Goal: Information Seeking & Learning: Learn about a topic

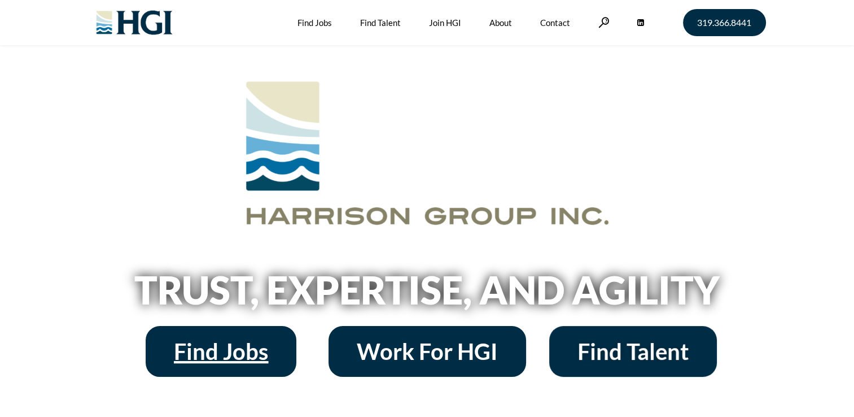
click at [232, 354] on span "Find Jobs" at bounding box center [221, 351] width 94 height 23
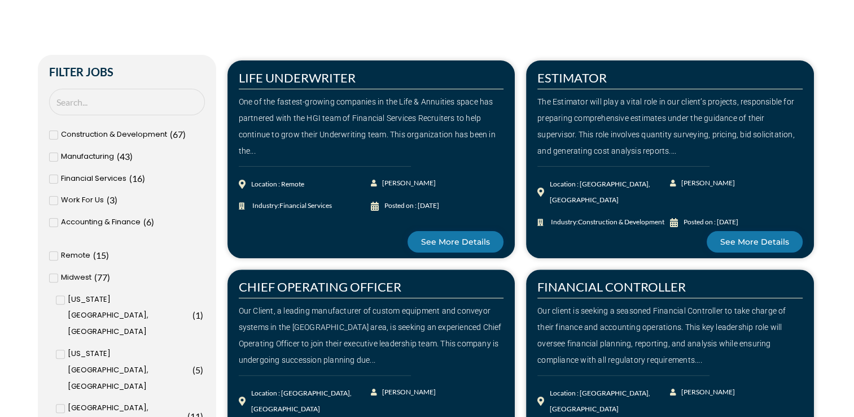
scroll to position [282, 0]
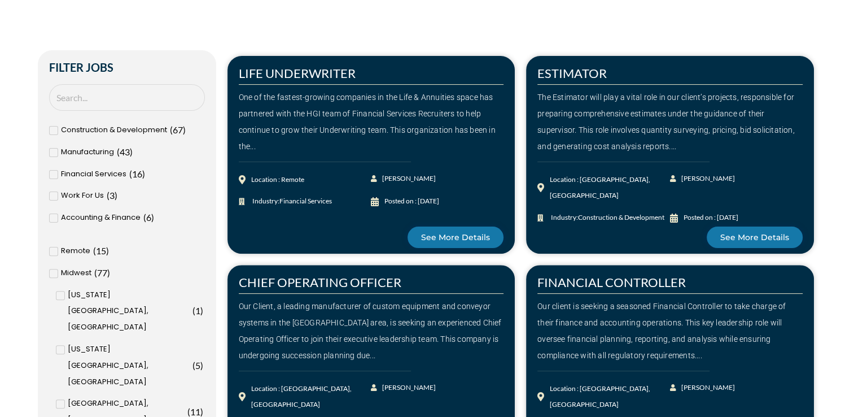
click at [53, 173] on icon at bounding box center [53, 174] width 4 height 7
click at [0, 0] on input "Financial Services ( 16 )" at bounding box center [0, 0] width 0 height 0
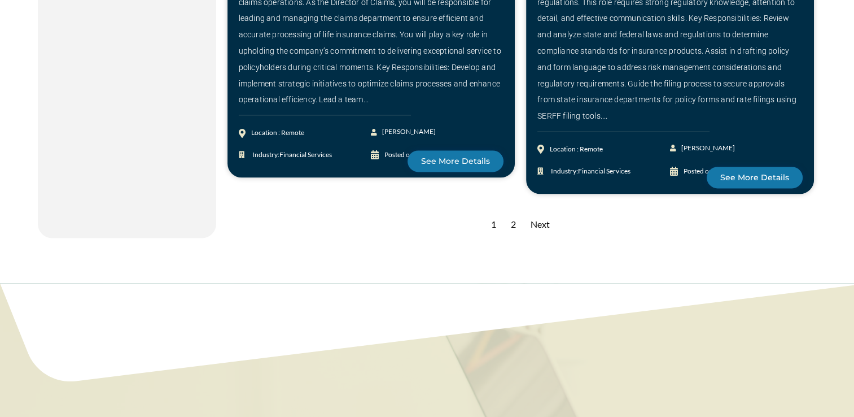
scroll to position [1580, 0]
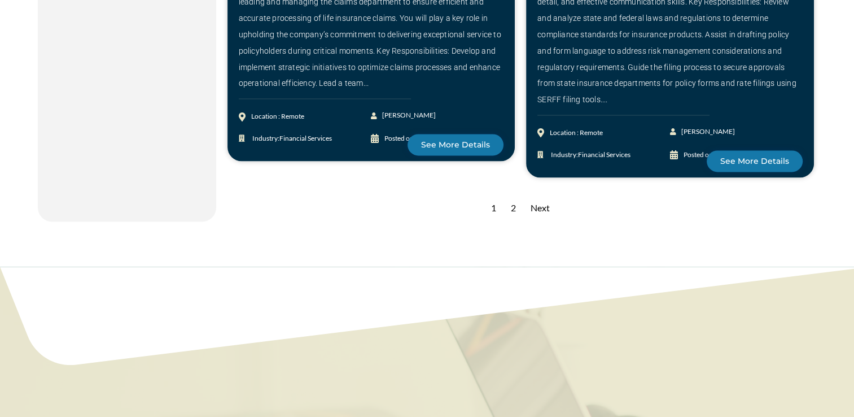
click at [536, 194] on div "Next" at bounding box center [540, 208] width 30 height 28
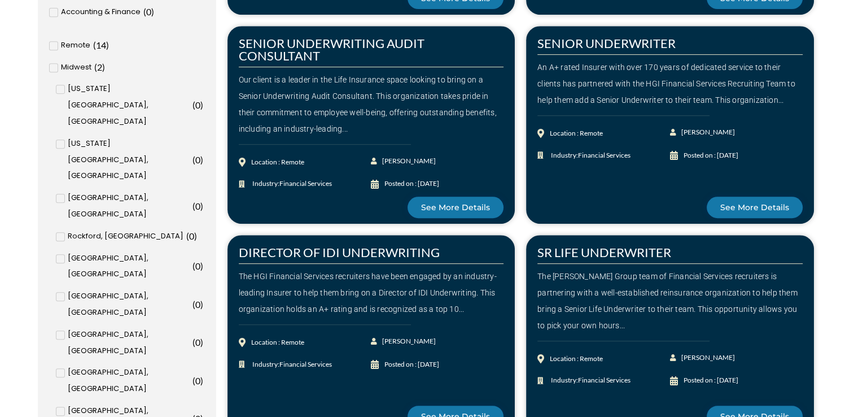
scroll to position [452, 0]
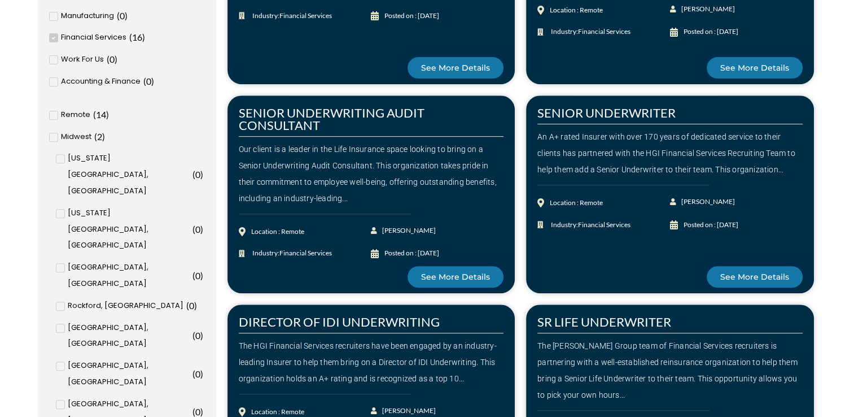
click at [50, 37] on span at bounding box center [53, 37] width 9 height 9
click at [0, 0] on input "Financial Services ( 16 )" at bounding box center [0, 0] width 0 height 0
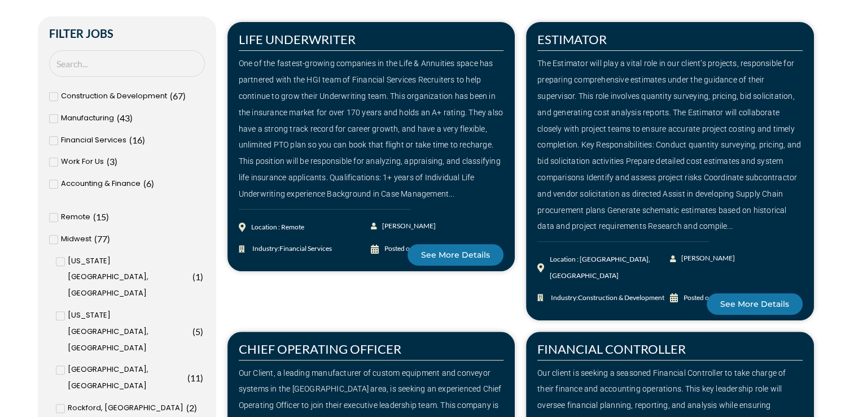
scroll to position [305, 0]
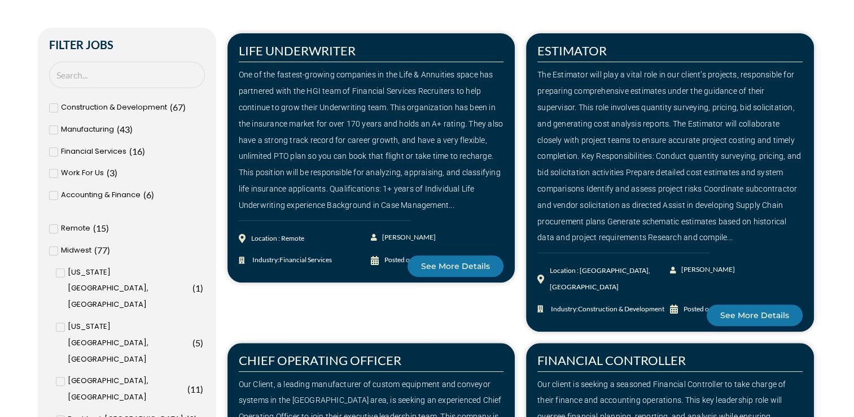
click at [55, 126] on span at bounding box center [53, 129] width 9 height 9
click at [0, 0] on input "Manufacturing ( 43 )" at bounding box center [0, 0] width 0 height 0
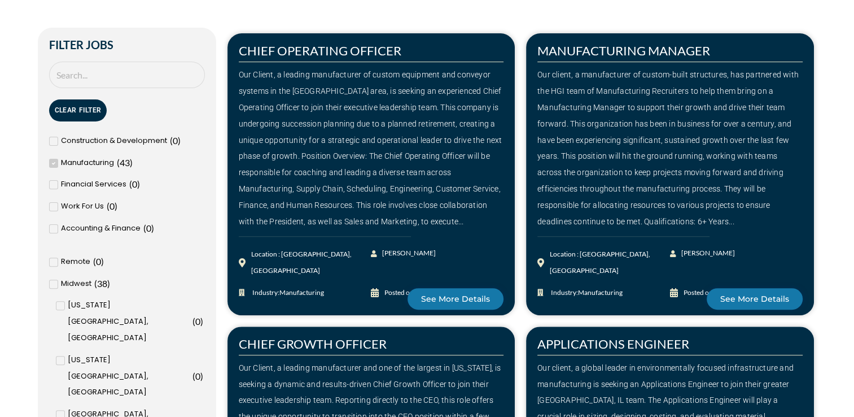
click at [54, 164] on icon at bounding box center [53, 163] width 4 height 7
click at [0, 0] on input "Manufacturing ( 43 )" at bounding box center [0, 0] width 0 height 0
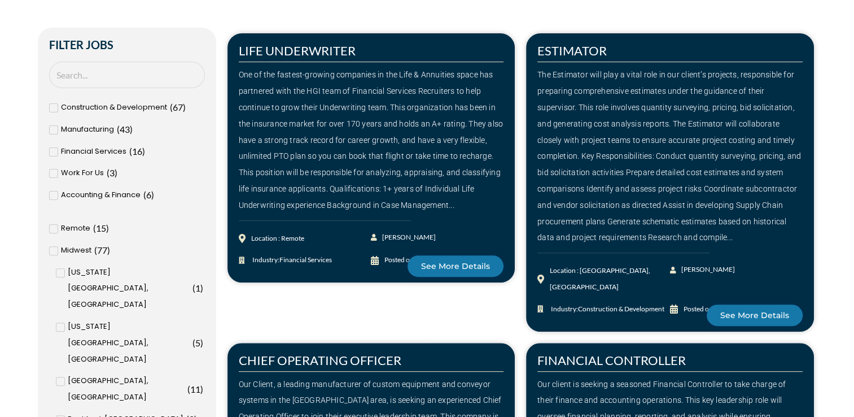
click at [59, 193] on div "Accounting & Finance ( 6 )" at bounding box center [127, 195] width 156 height 16
click at [0, 0] on input "Accounting & Finance ( 6 )" at bounding box center [0, 0] width 0 height 0
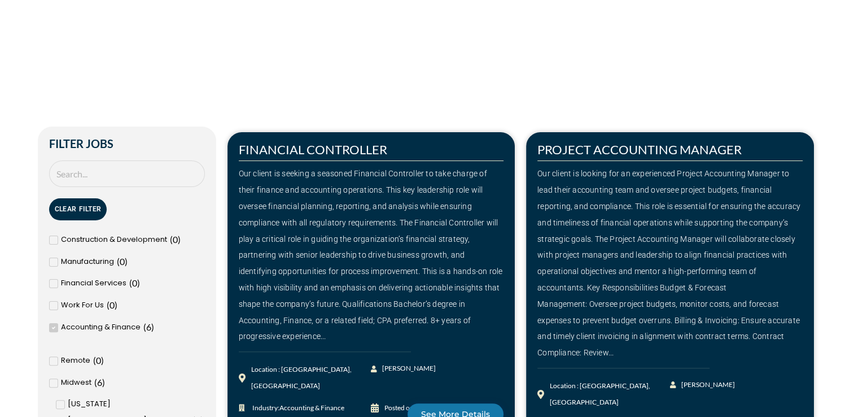
scroll to position [192, 0]
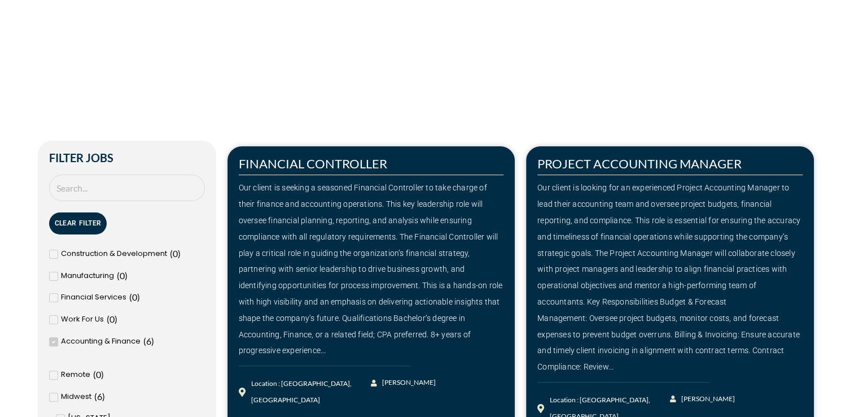
click at [56, 340] on span at bounding box center [53, 341] width 9 height 9
click at [0, 0] on input "Accounting & Finance ( 6 )" at bounding box center [0, 0] width 0 height 0
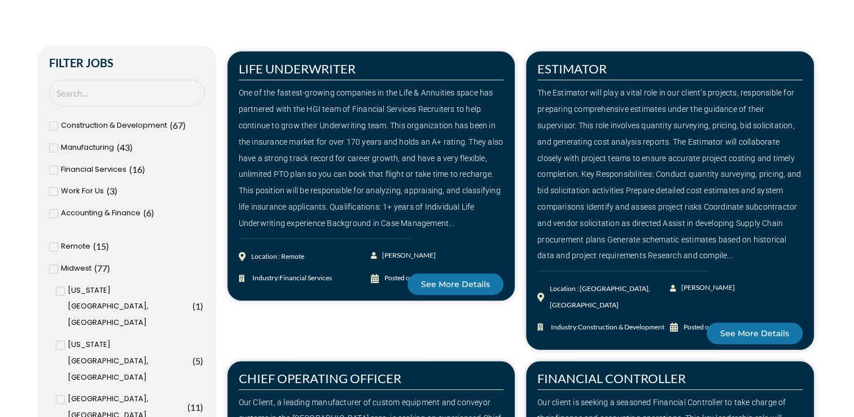
scroll to position [248, 0]
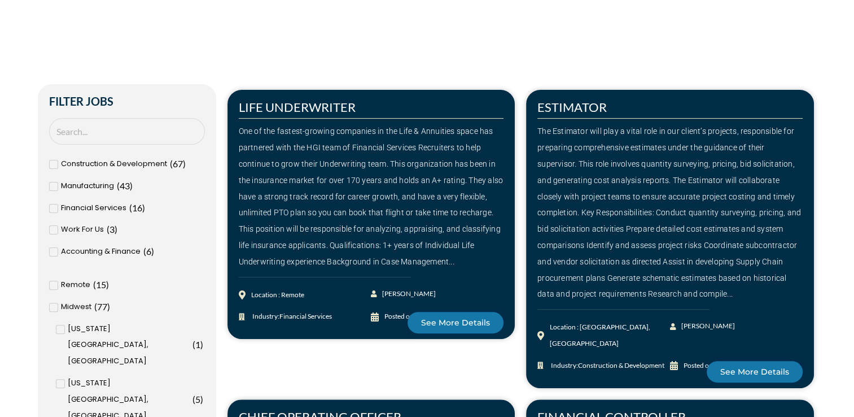
click at [59, 185] on div "Manufacturing ( 43 )" at bounding box center [127, 186] width 156 height 16
click at [0, 0] on input "Manufacturing ( 43 )" at bounding box center [0, 0] width 0 height 0
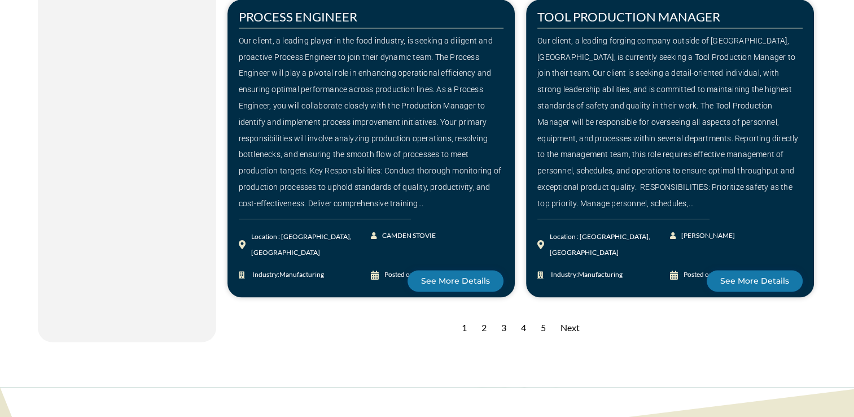
scroll to position [1603, 0]
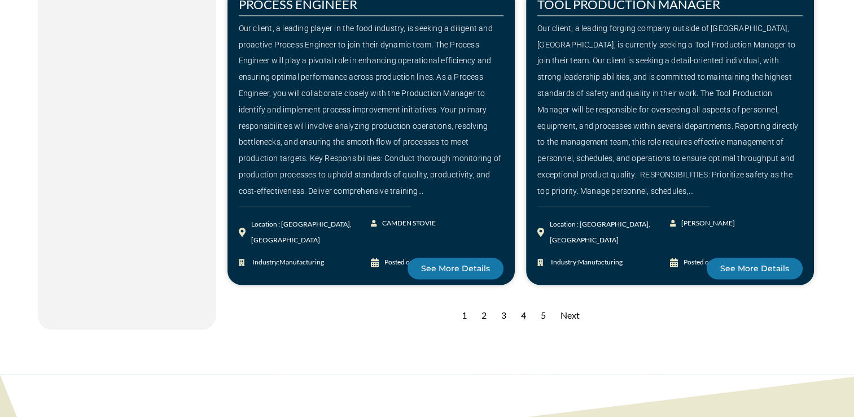
click at [560, 301] on div "Next" at bounding box center [570, 315] width 30 height 28
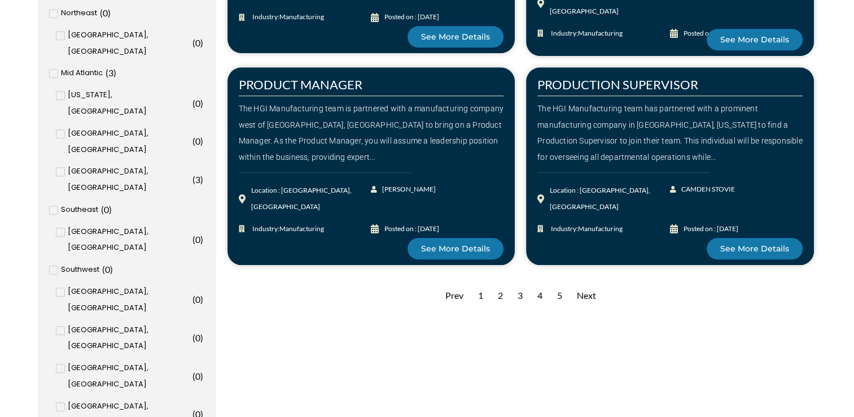
scroll to position [1129, 0]
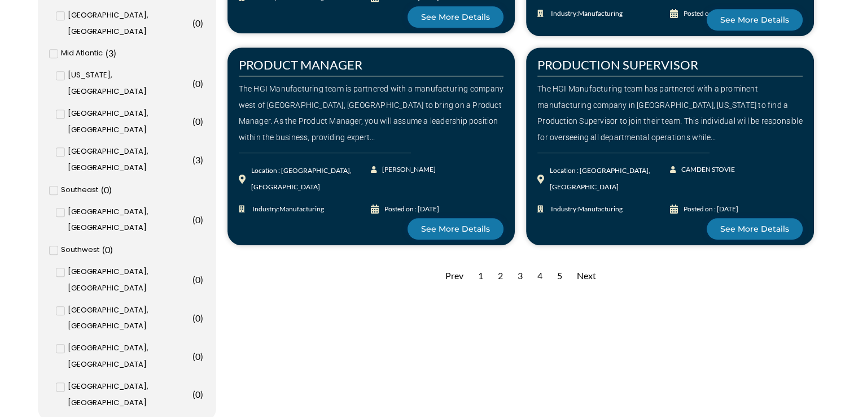
click at [519, 274] on div "3" at bounding box center [520, 276] width 16 height 28
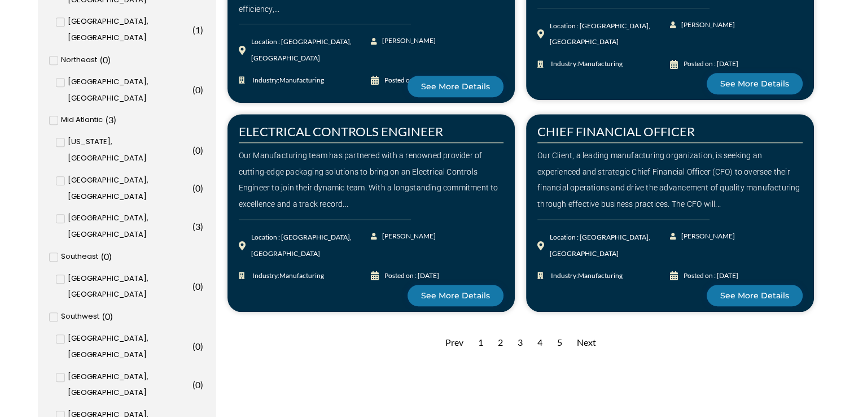
scroll to position [1072, 0]
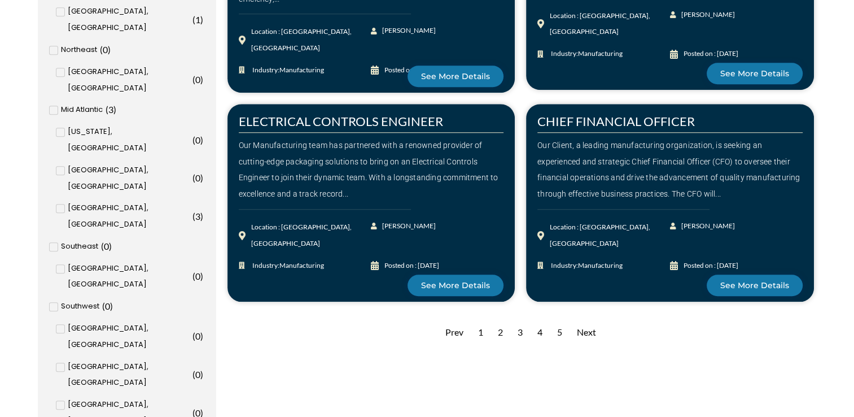
click at [575, 153] on div "Our Client, a leading manufacturing organization, is seeking an experienced and…" at bounding box center [669, 169] width 265 height 65
click at [592, 329] on div "Next" at bounding box center [586, 332] width 30 height 28
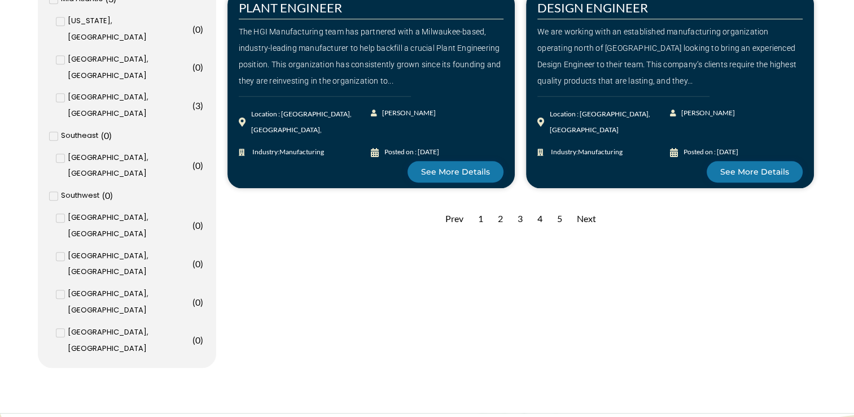
scroll to position [1185, 0]
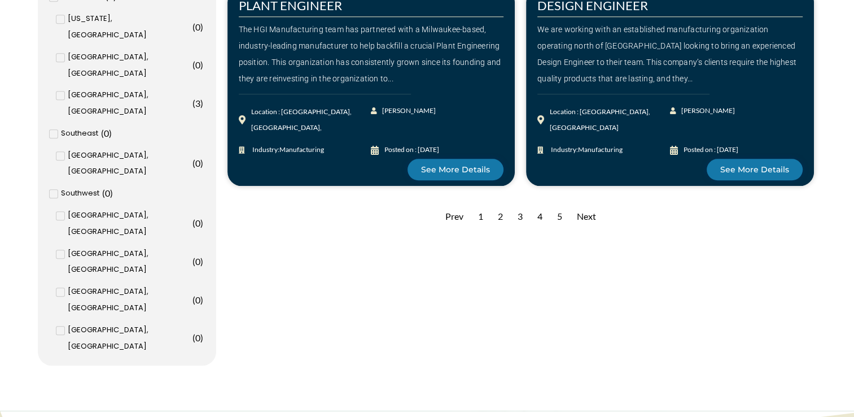
click at [587, 218] on div "Next" at bounding box center [586, 217] width 30 height 28
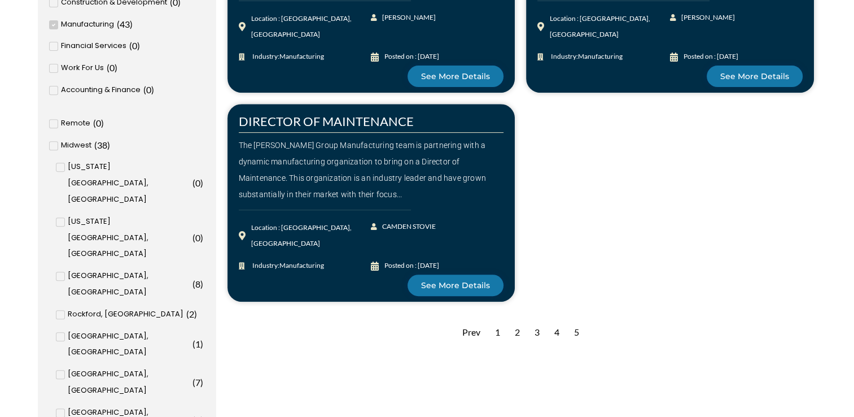
scroll to position [452, 0]
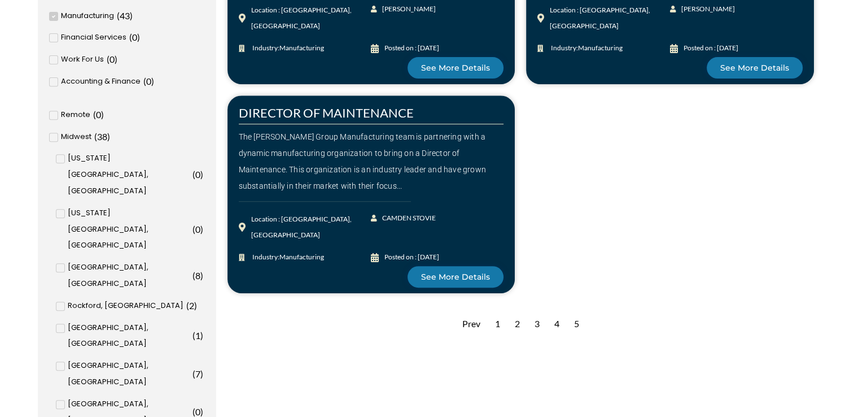
click at [0, 0] on input "[GEOGRAPHIC_DATA], [GEOGRAPHIC_DATA] ( 3 )" at bounding box center [0, 0] width 0 height 0
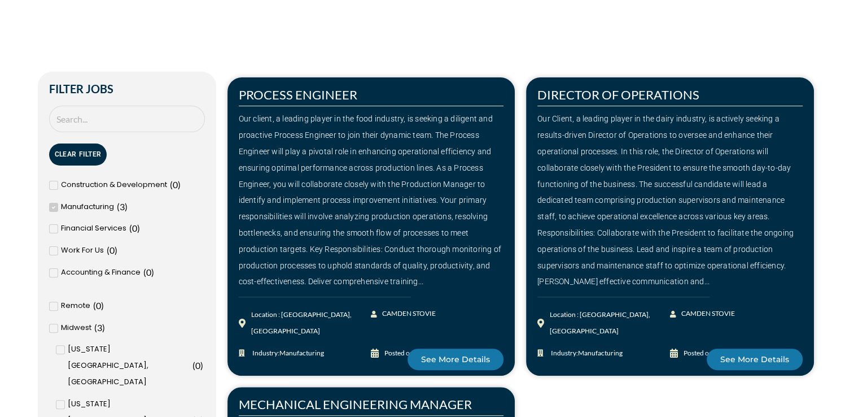
scroll to position [226, 0]
